Goal: Information Seeking & Learning: Understand process/instructions

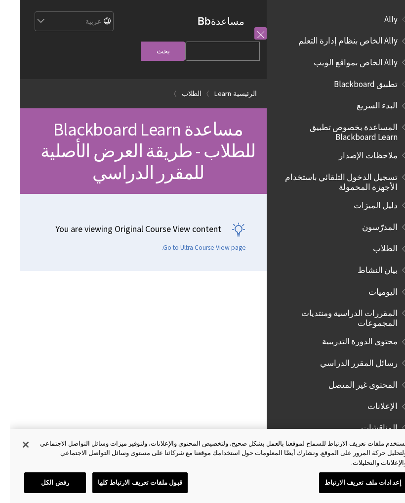
scroll to position [845, 0]
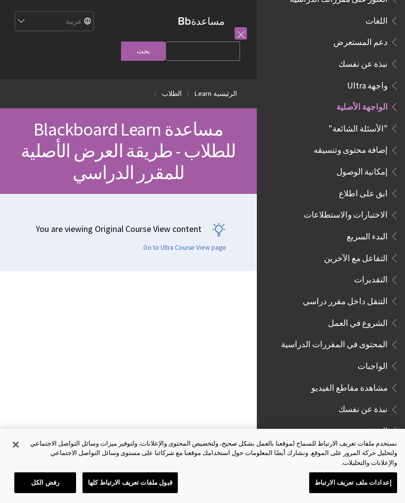
click at [333, 336] on span "المحتوى في المقررات الدراسية" at bounding box center [339, 344] width 122 height 17
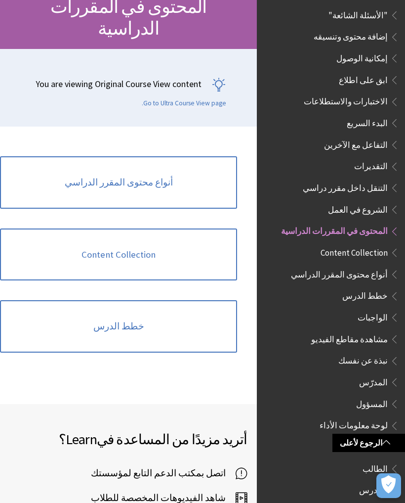
scroll to position [125, 0]
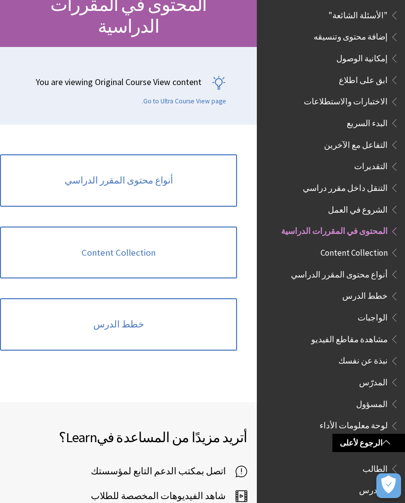
click at [165, 298] on link "خطط الدرس" at bounding box center [118, 324] width 237 height 52
